Goal: Find specific page/section: Find specific page/section

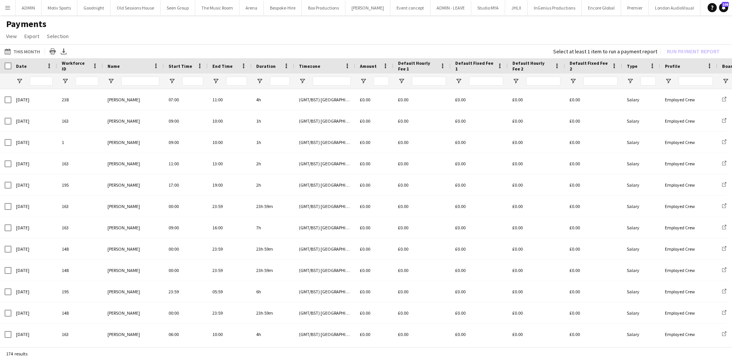
click at [5, 13] on button "Menu" at bounding box center [7, 7] width 15 height 15
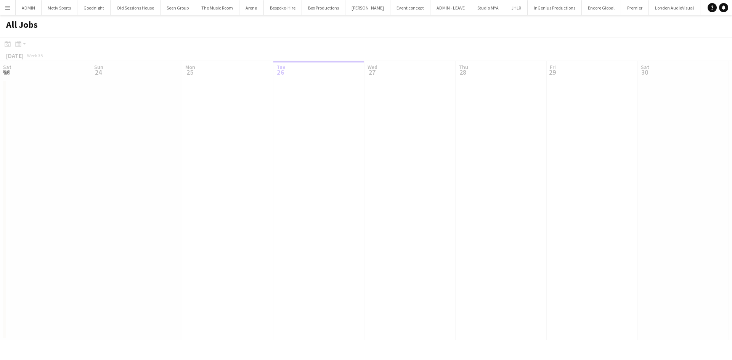
scroll to position [0, 182]
